Goal: Navigation & Orientation: Understand site structure

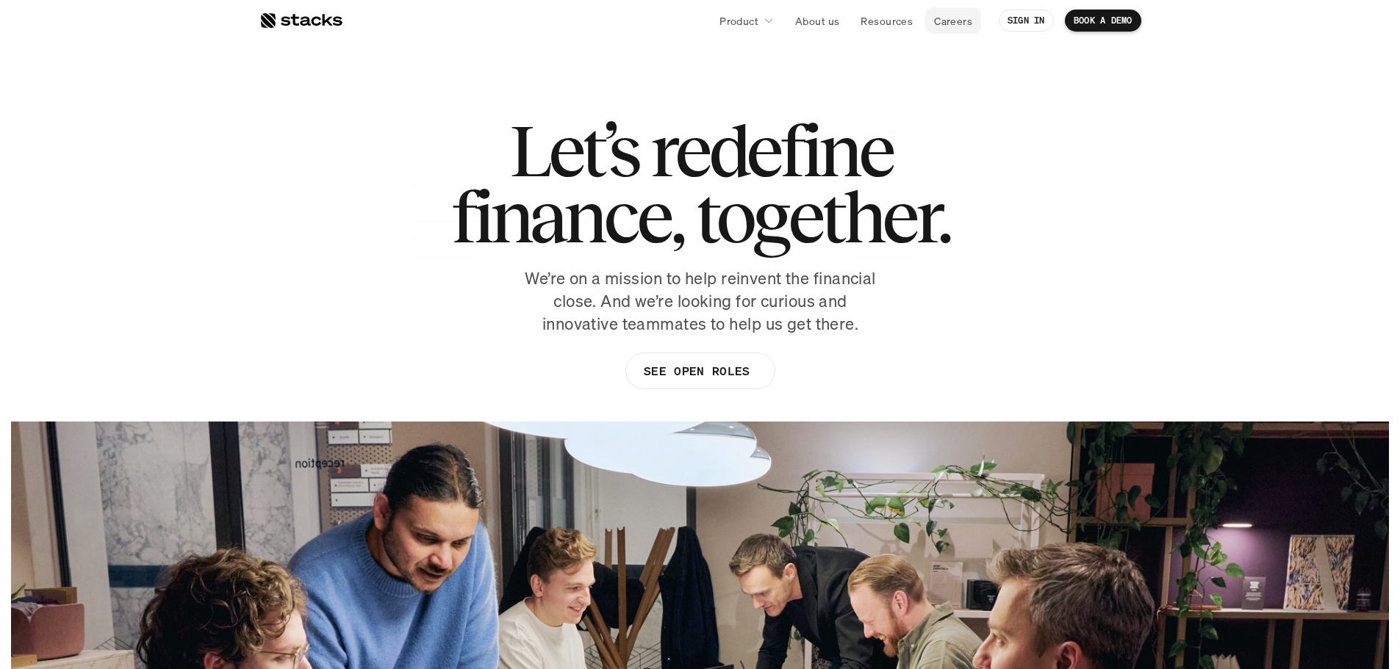
click at [963, 20] on p "Careers" at bounding box center [953, 20] width 38 height 15
click at [827, 14] on p "About us" at bounding box center [817, 20] width 44 height 15
click at [825, 15] on p "About us" at bounding box center [817, 20] width 44 height 15
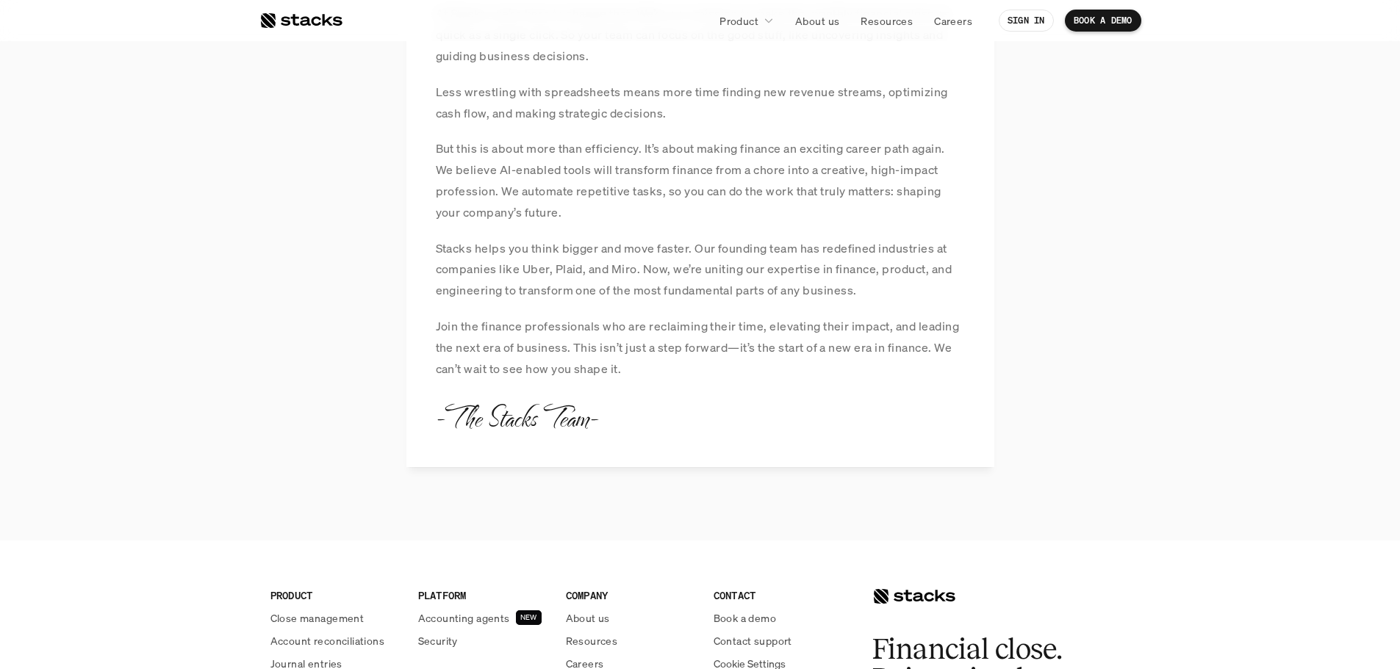
scroll to position [1751, 0]
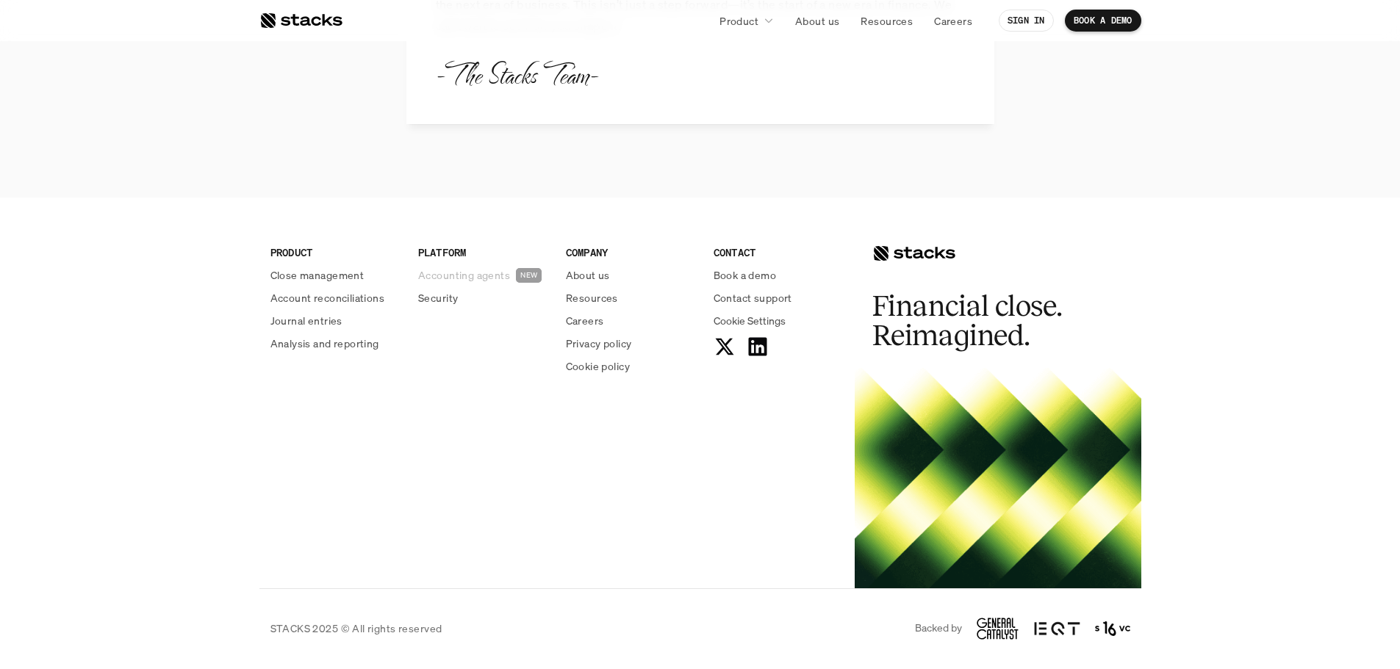
click at [488, 276] on p "Accounting agents" at bounding box center [464, 275] width 92 height 15
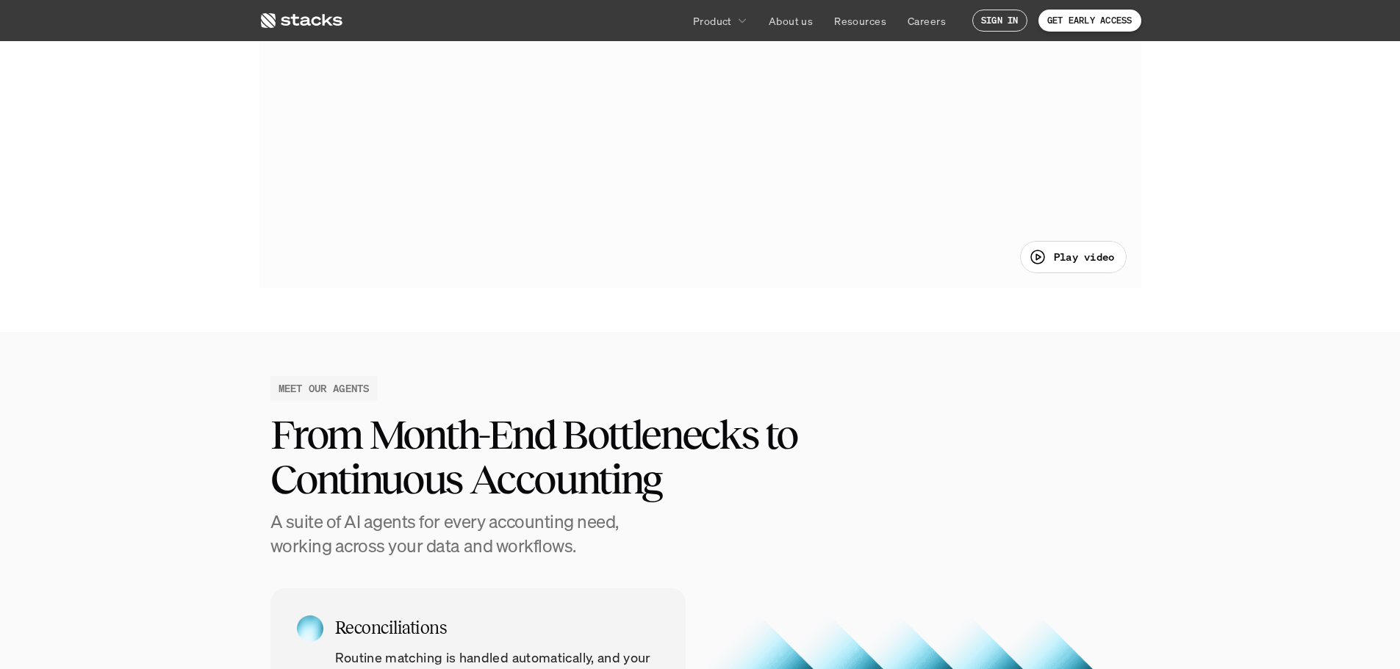
scroll to position [782, 0]
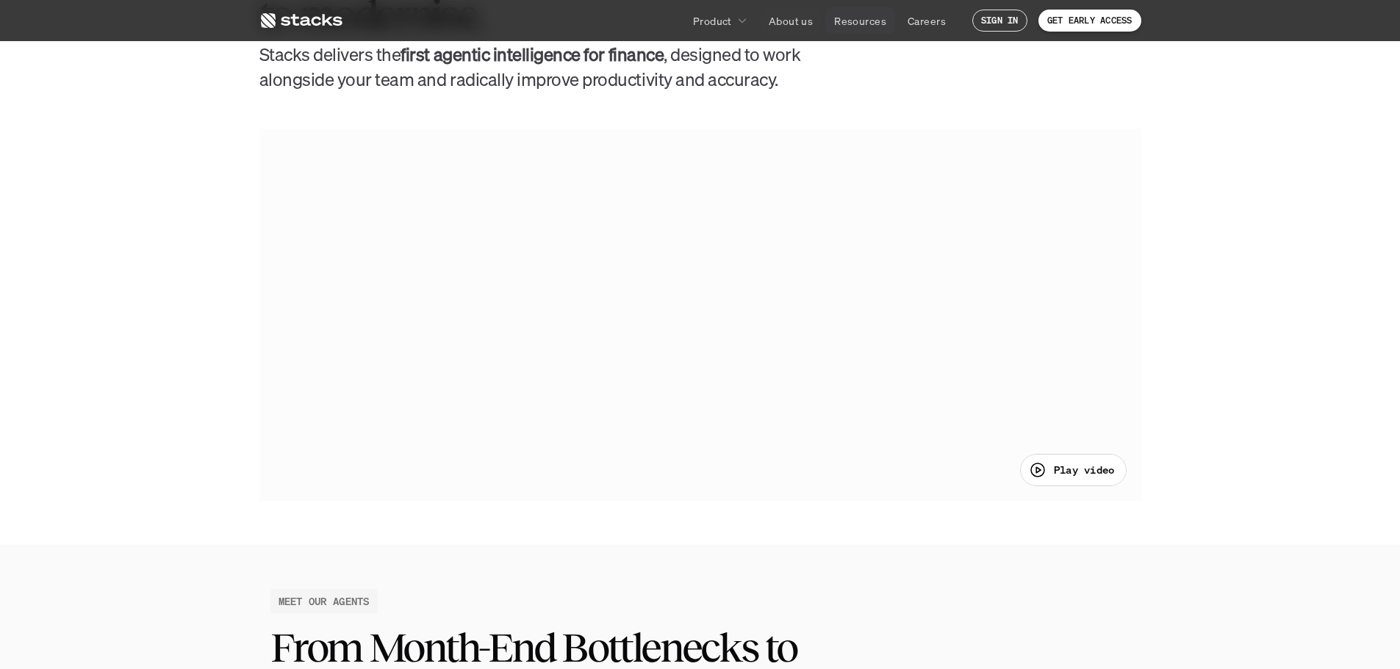
click at [865, 19] on p "Resources" at bounding box center [860, 20] width 52 height 15
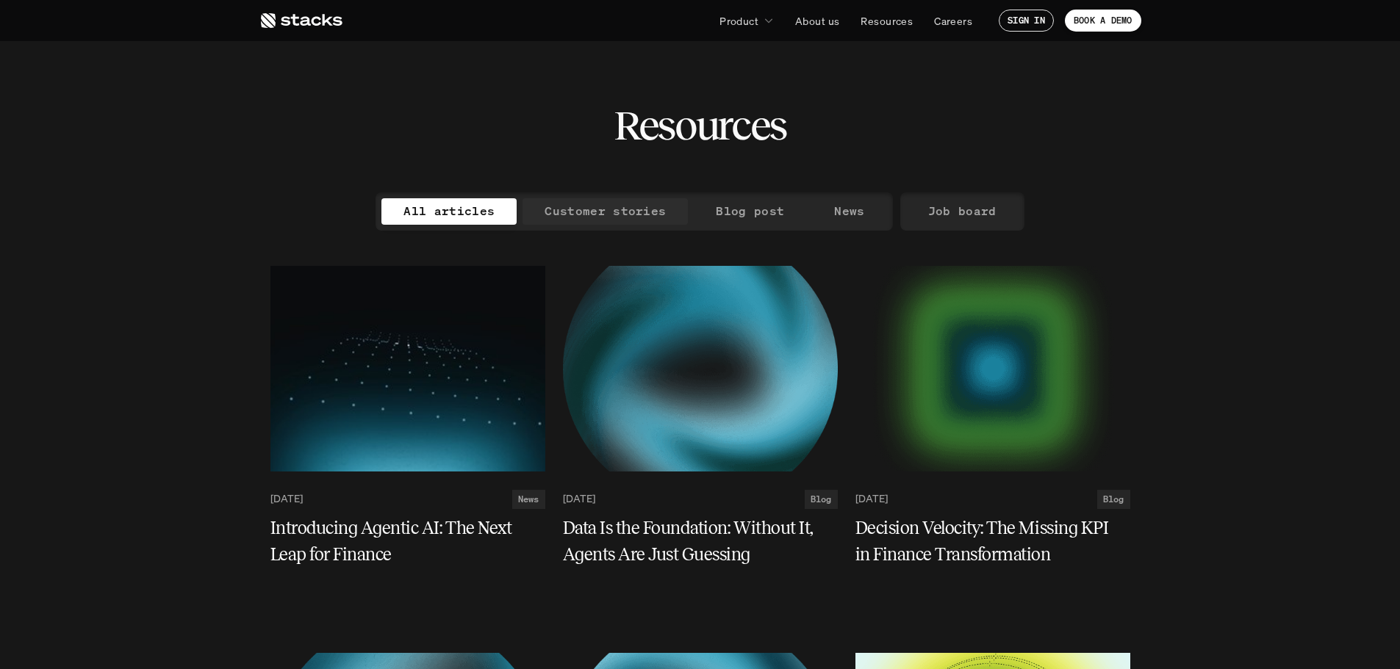
click at [621, 202] on p "Customer stories" at bounding box center [605, 211] width 121 height 21
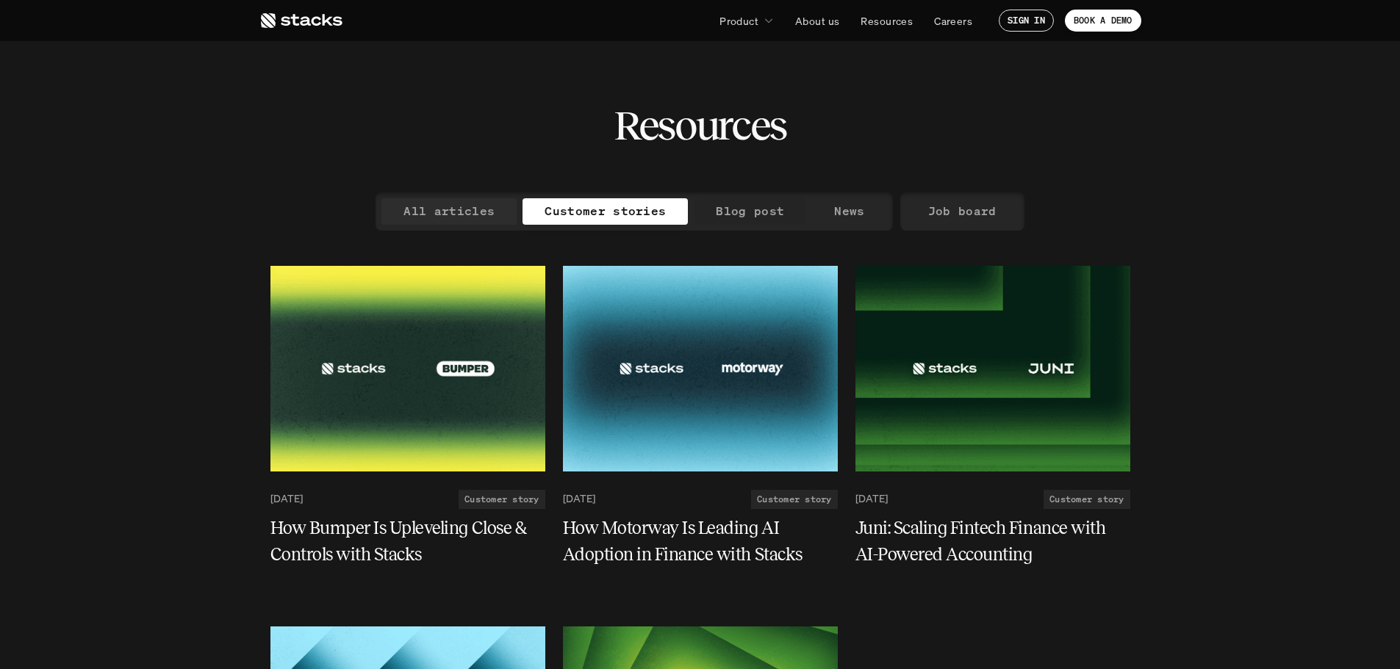
click at [463, 205] on p "All articles" at bounding box center [448, 211] width 91 height 21
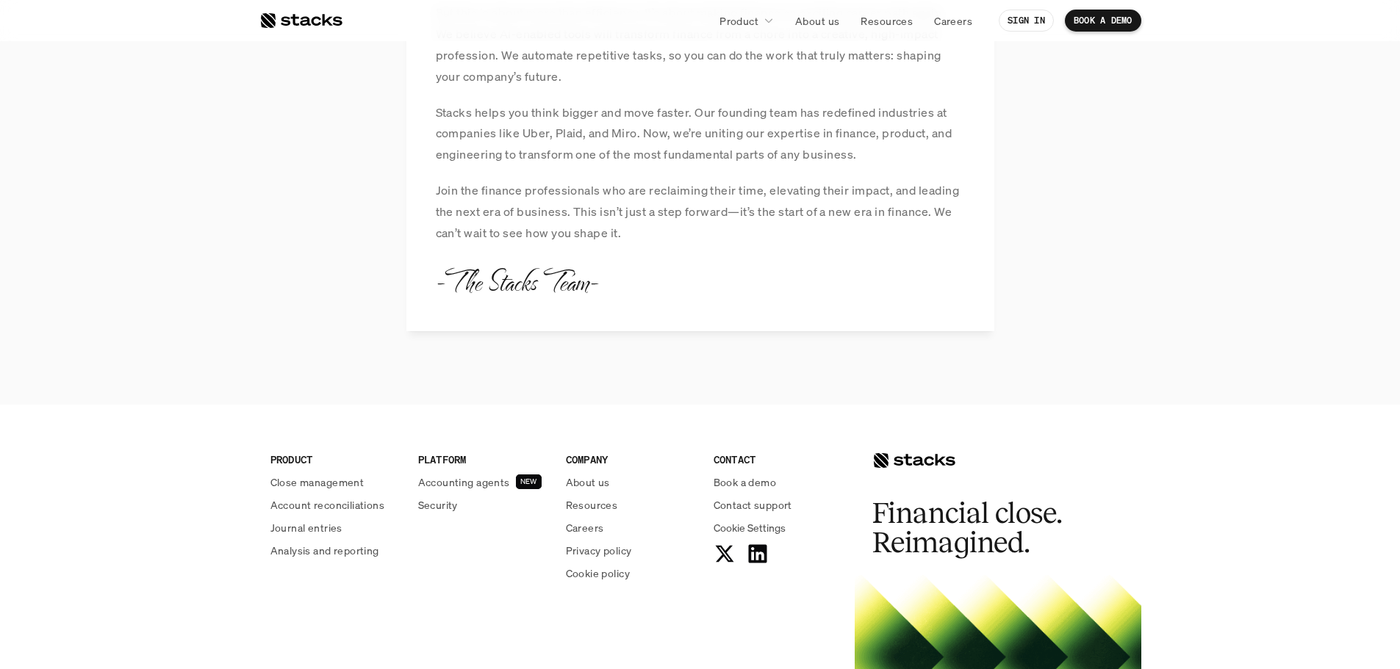
scroll to position [1751, 0]
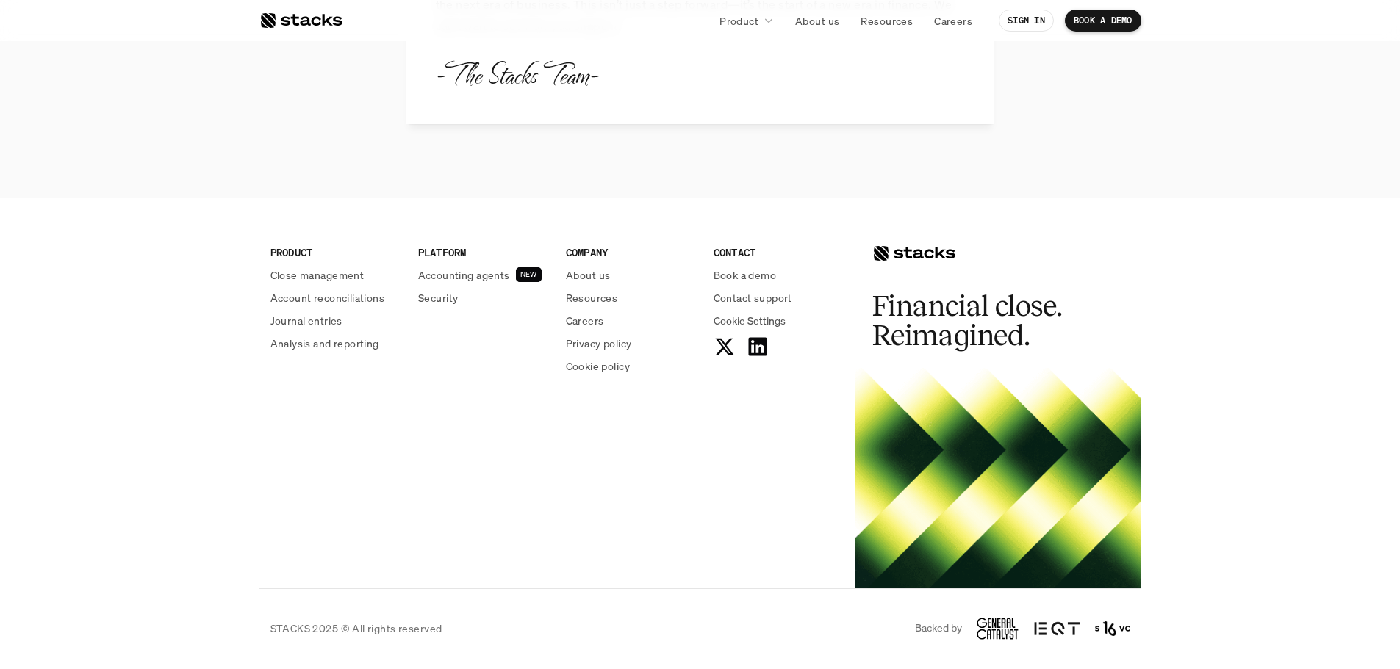
click at [960, 309] on h2 "Financial close. Reimagined." at bounding box center [982, 321] width 220 height 59
